Goal: Check status: Check status

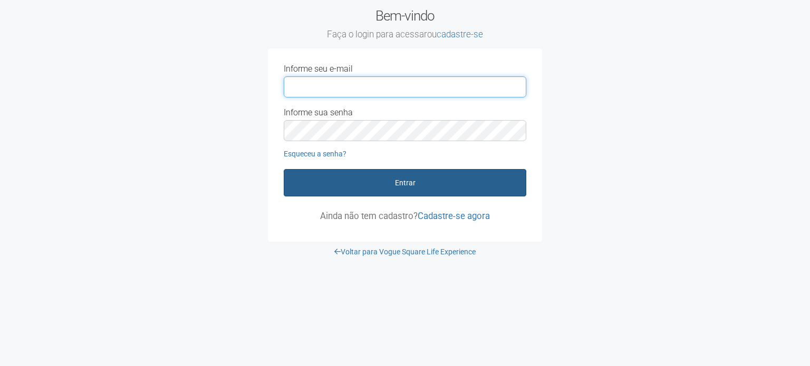
type input "**********"
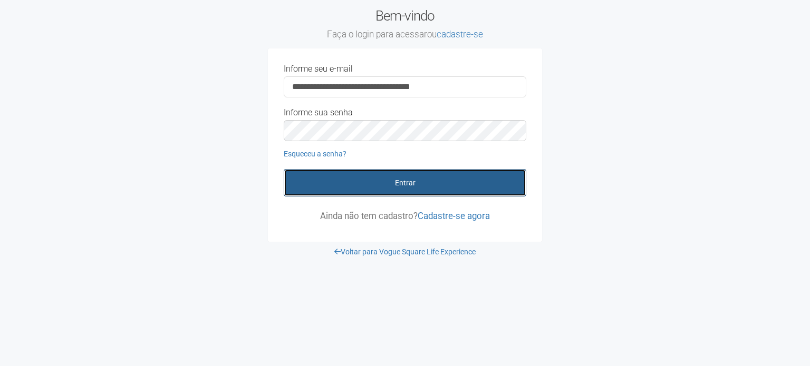
click at [401, 179] on button "Entrar" at bounding box center [405, 182] width 242 height 27
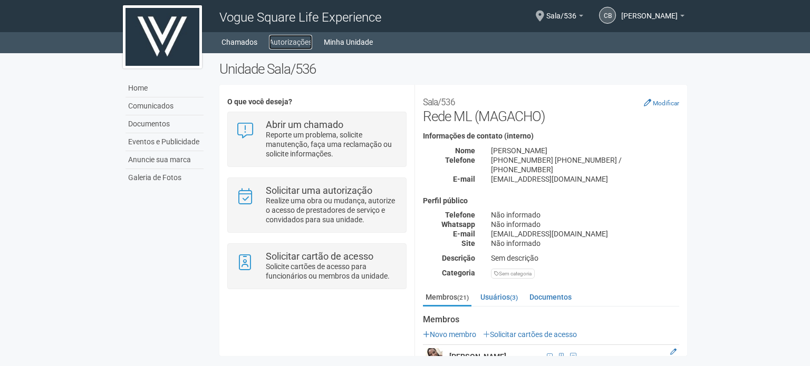
click at [295, 40] on link "Autorizações" at bounding box center [290, 42] width 43 height 15
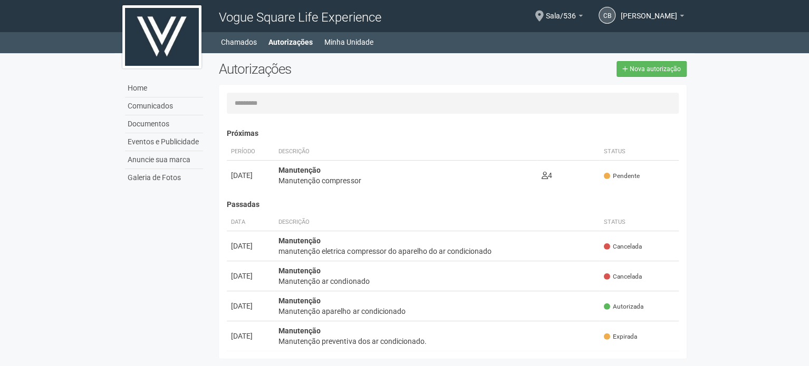
click at [138, 202] on div "Home Comunicados Documentos Eventos e Publicidade Anuncie sua marca Galeria de …" at bounding box center [404, 208] width 580 height 311
drag, startPoint x: 492, startPoint y: 146, endPoint x: 514, endPoint y: 137, distance: 24.1
click at [494, 145] on th "Descrição" at bounding box center [406, 151] width 264 height 17
